Goal: Transaction & Acquisition: Purchase product/service

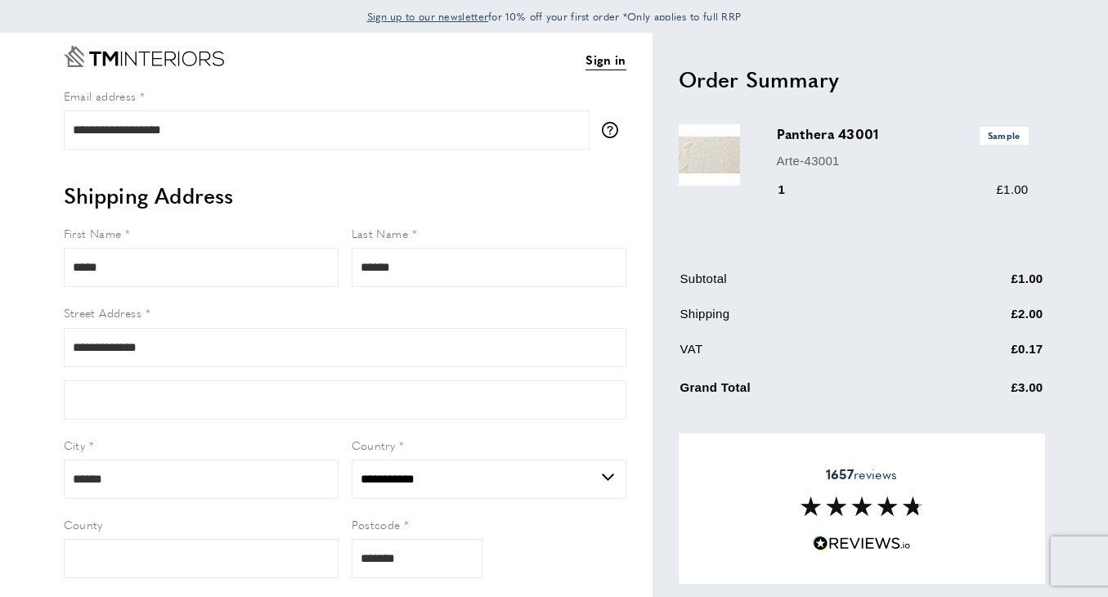
select select "**"
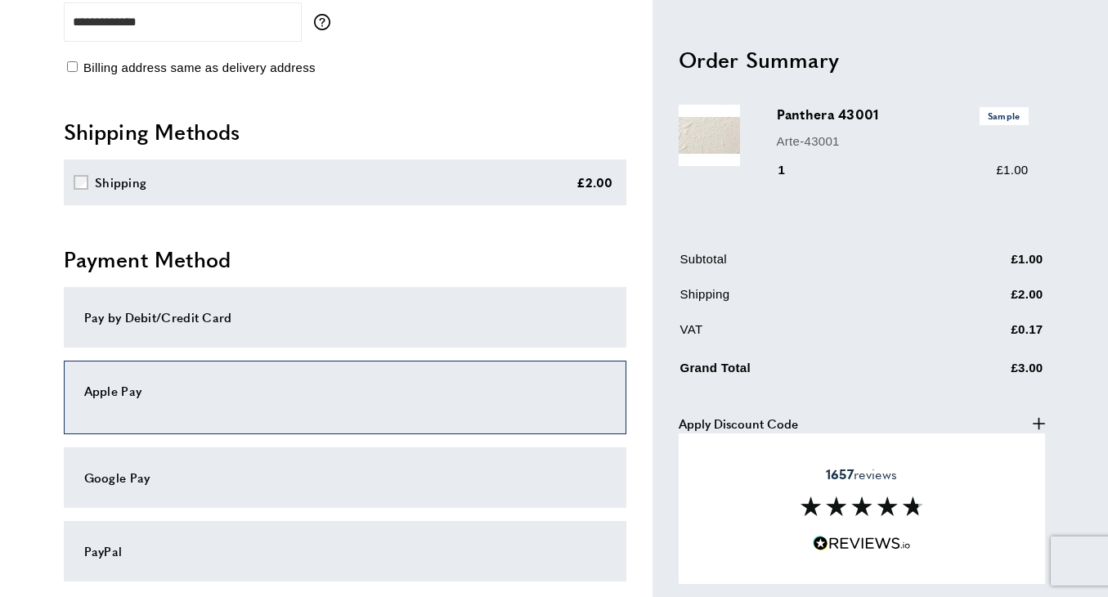
scroll to position [623, 0]
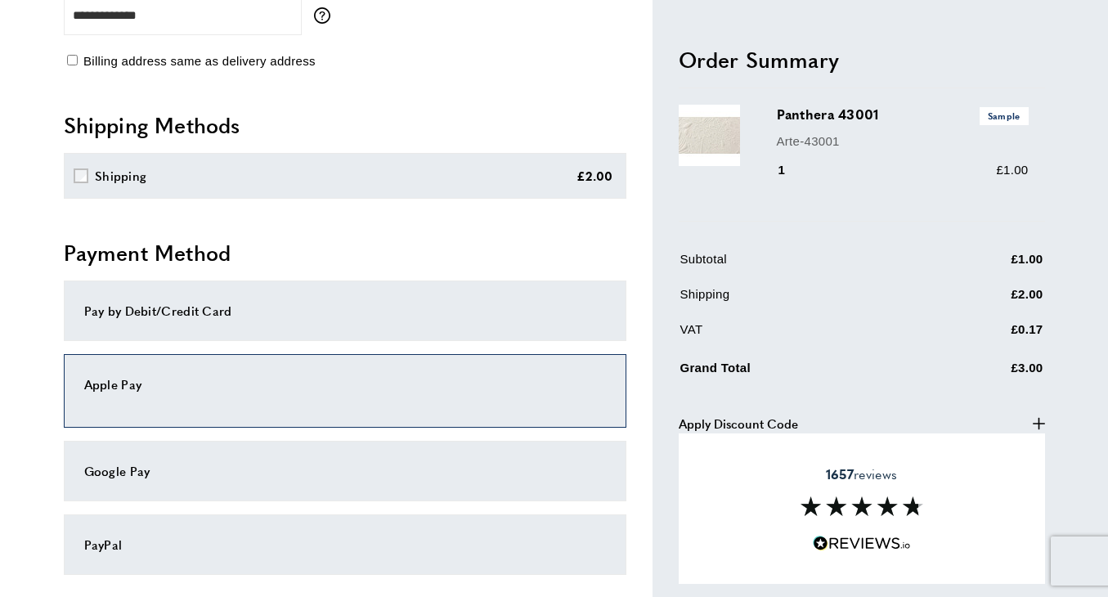
click at [269, 388] on div "Apple Pay" at bounding box center [345, 385] width 522 height 20
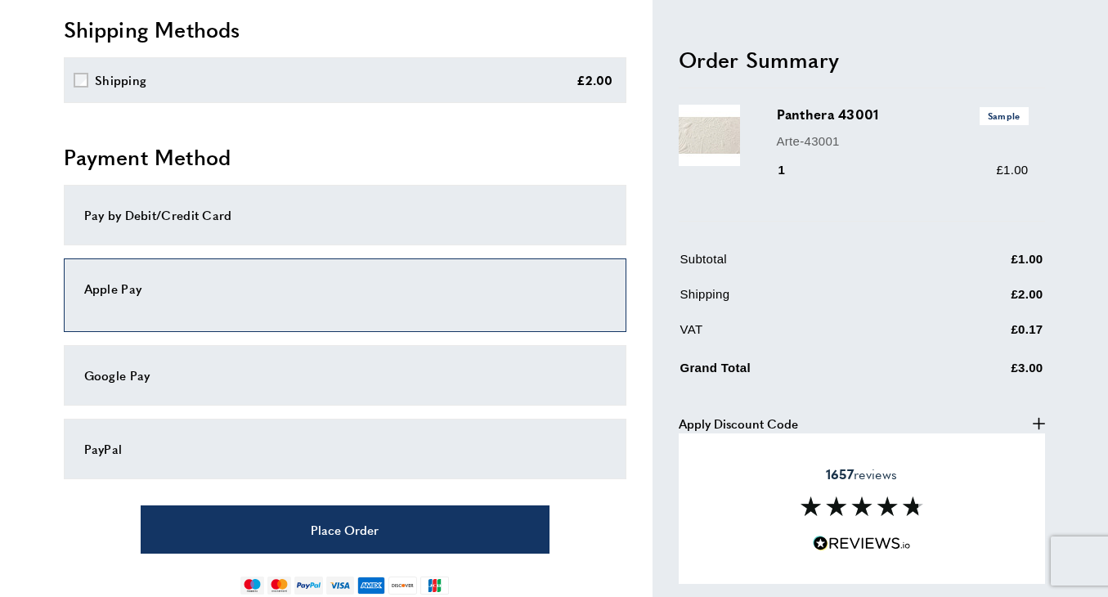
scroll to position [793, 0]
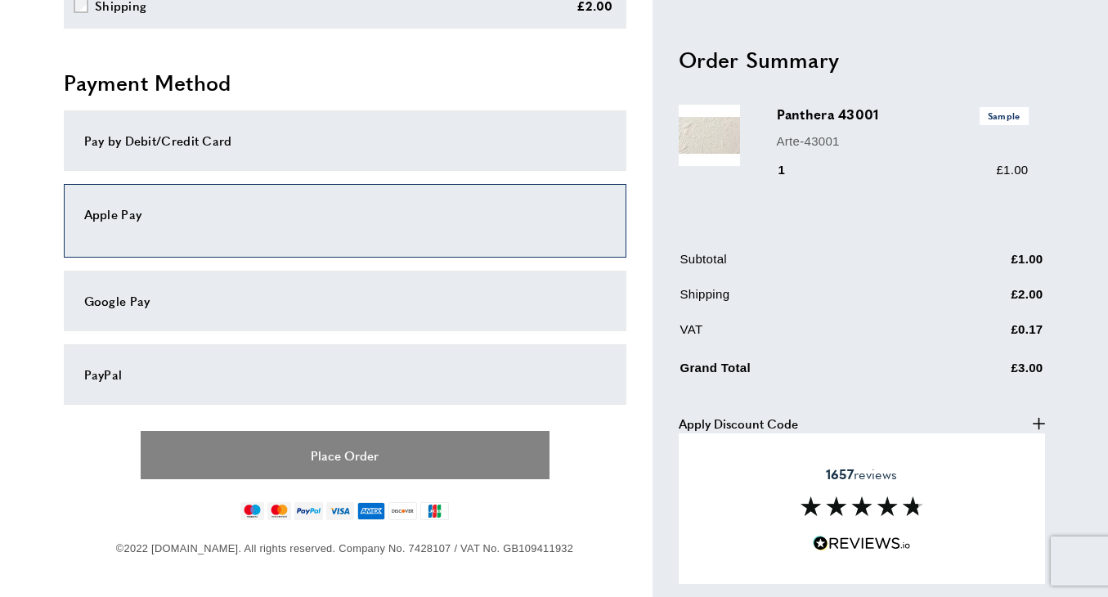
click at [305, 449] on button "Place Order" at bounding box center [345, 455] width 409 height 48
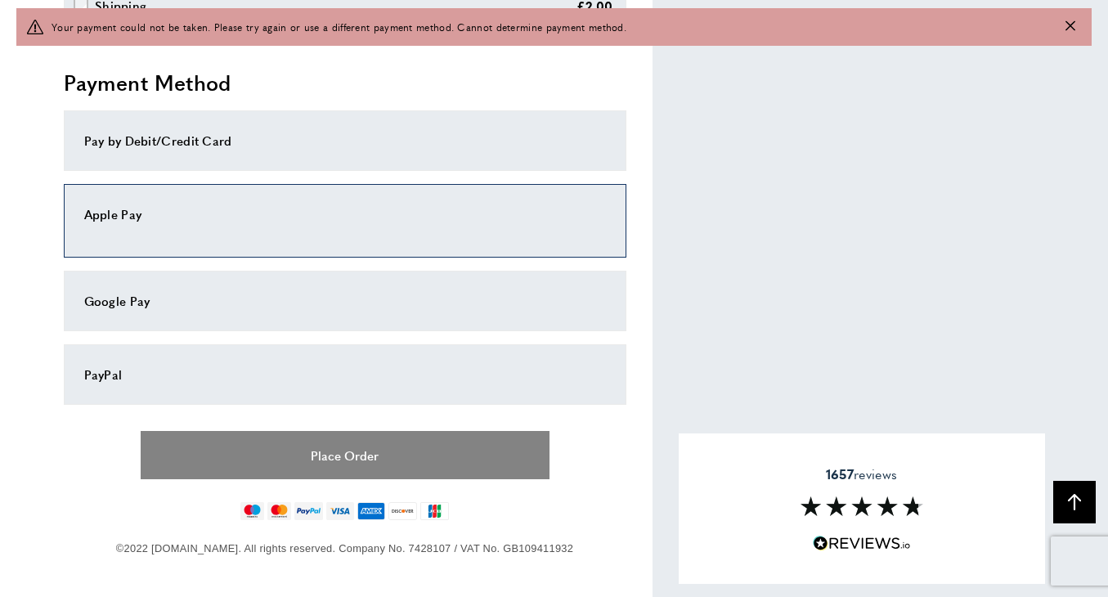
scroll to position [842, 0]
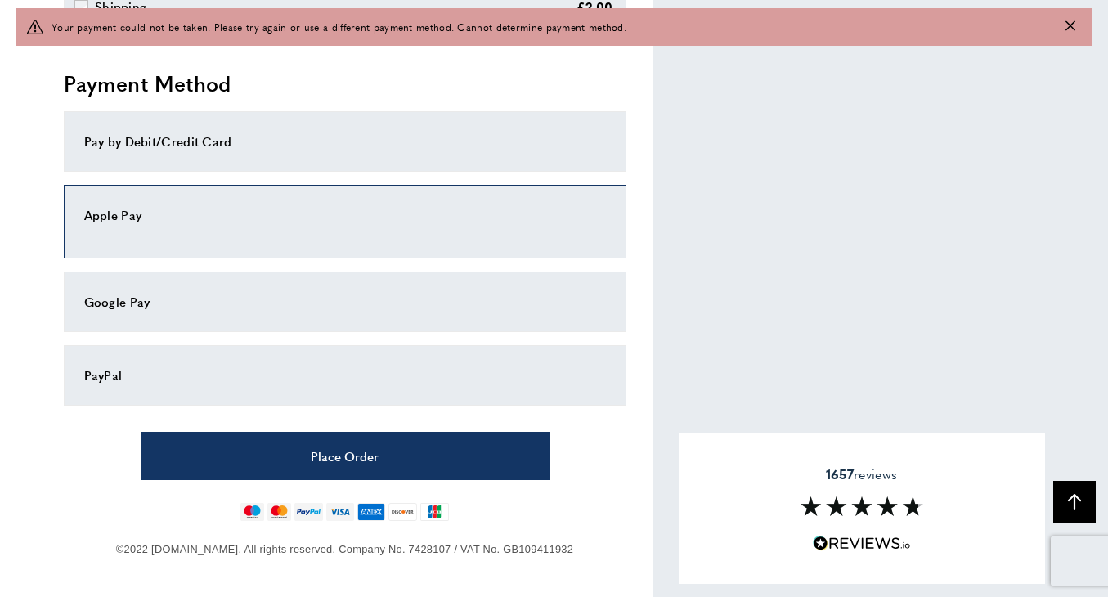
click at [195, 134] on div "Pay by Debit/Credit Card" at bounding box center [345, 142] width 522 height 20
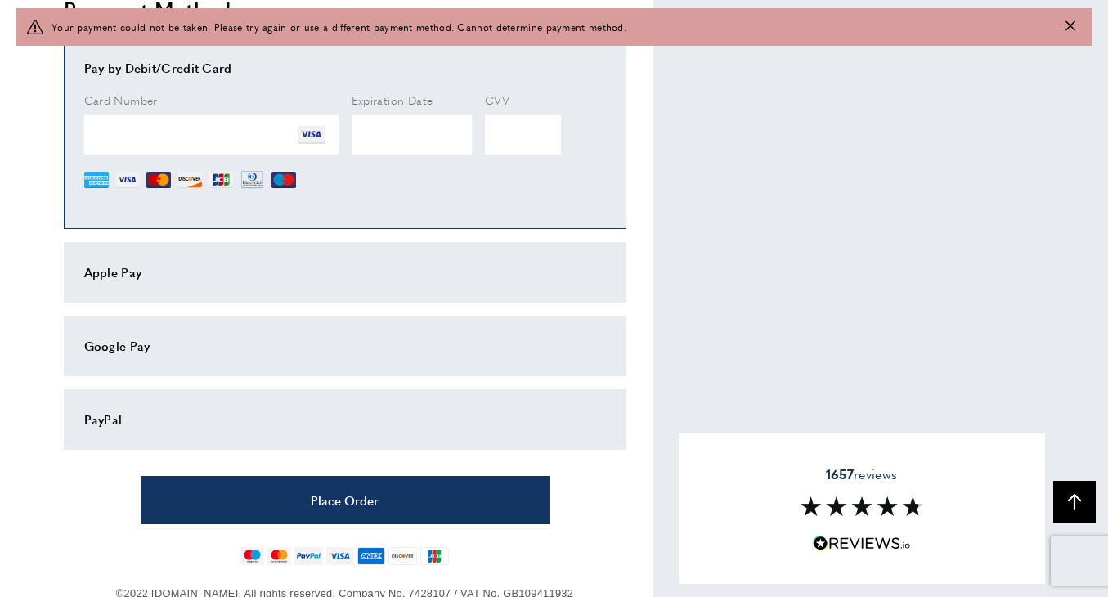
scroll to position [960, 0]
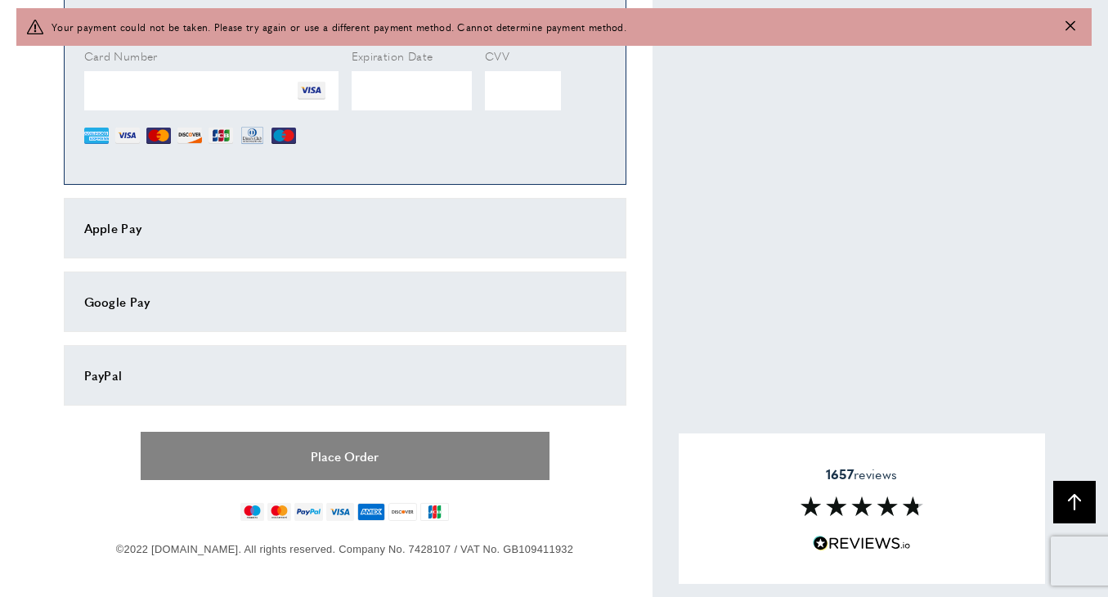
click at [325, 445] on button "Place Order" at bounding box center [345, 456] width 409 height 48
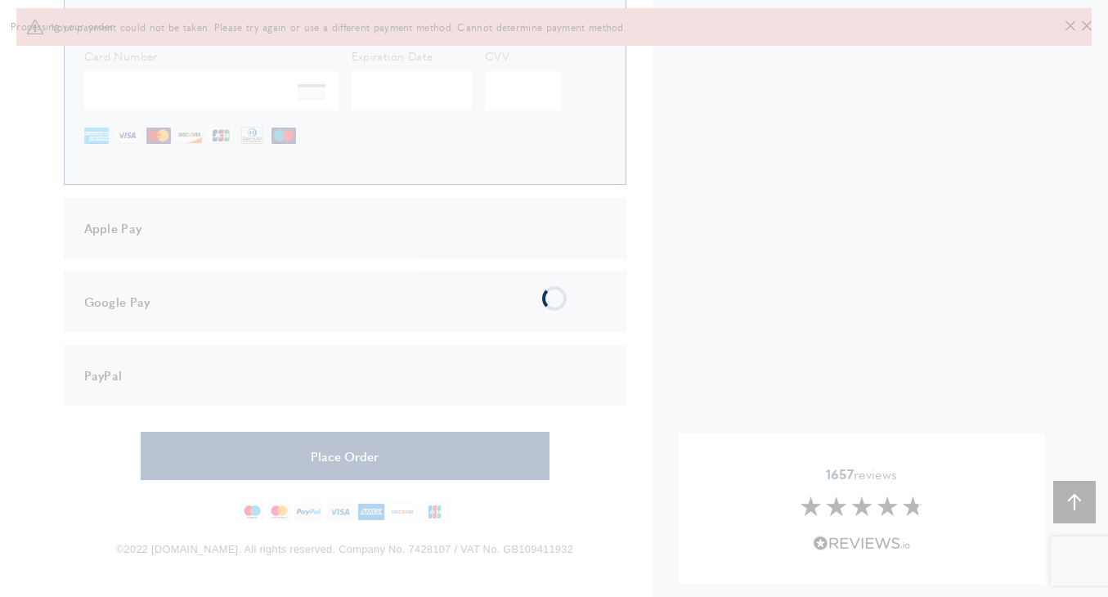
scroll to position [0, 0]
